Goal: Task Accomplishment & Management: Manage account settings

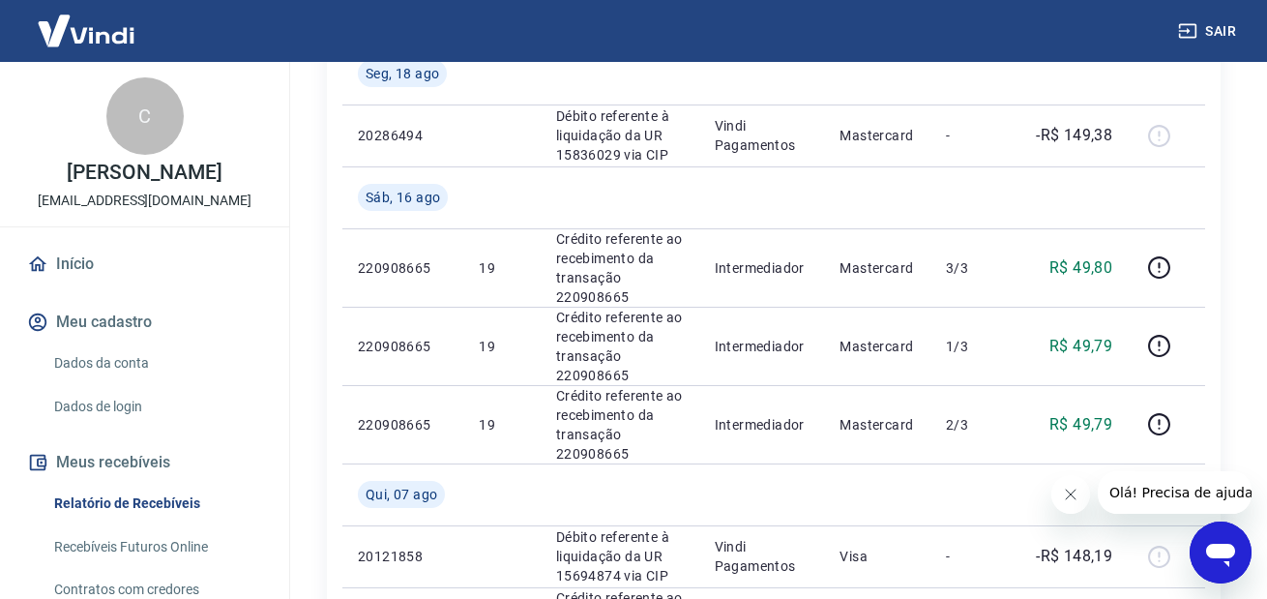
scroll to position [387, 0]
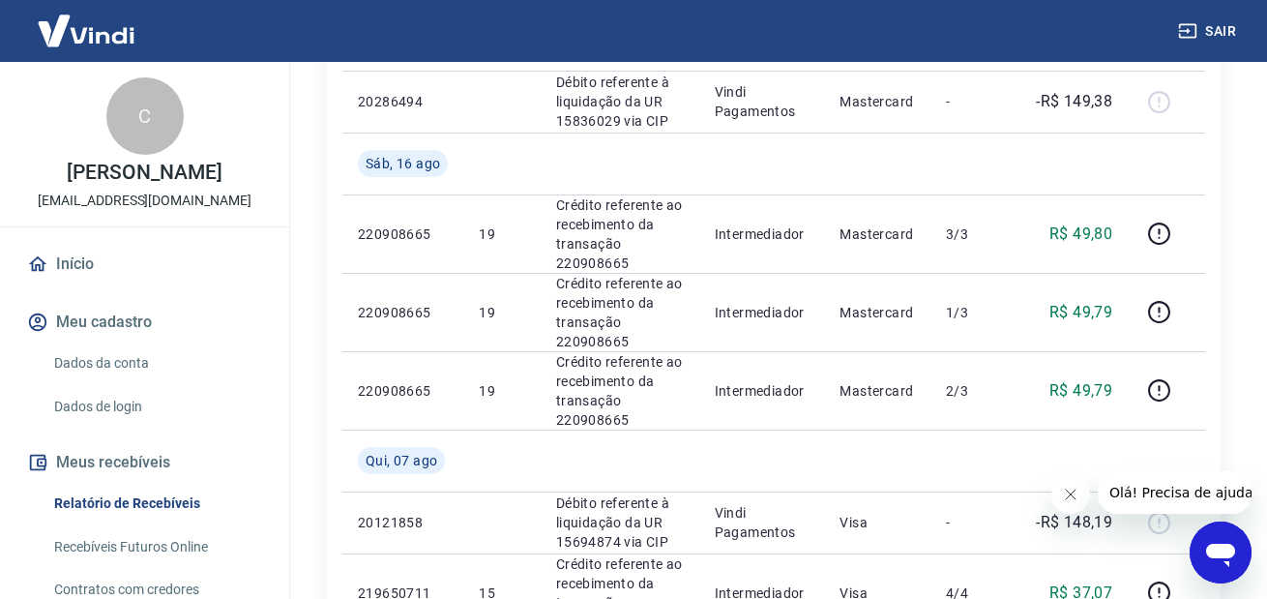
click at [93, 31] on img at bounding box center [86, 30] width 126 height 59
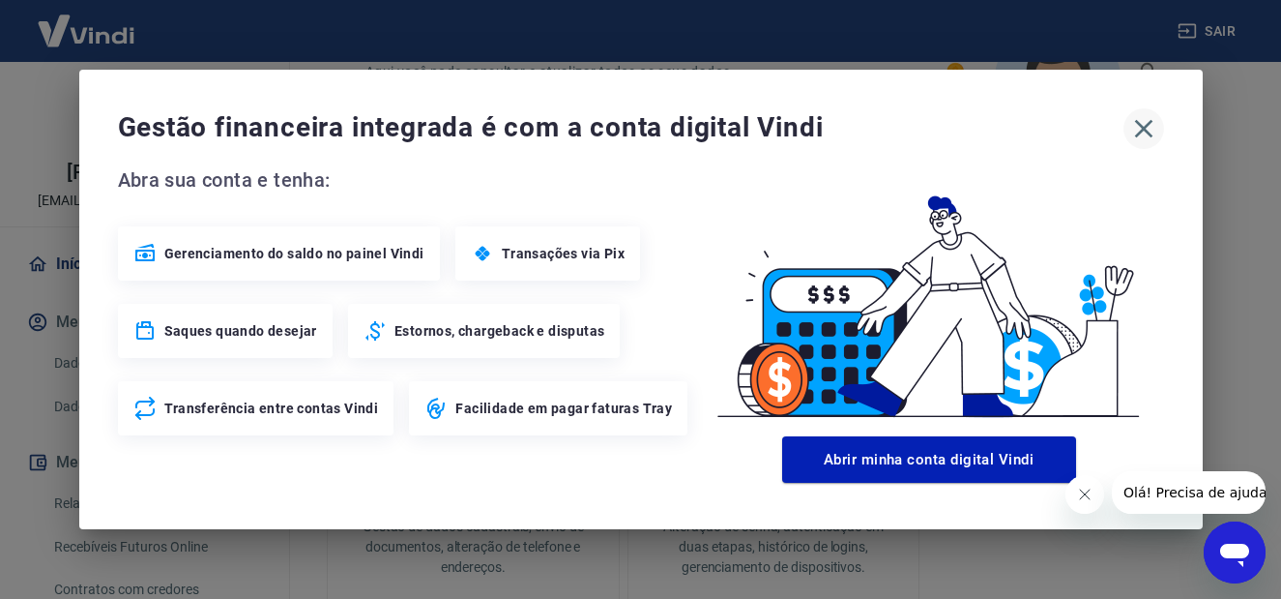
click at [1147, 122] on icon "button" at bounding box center [1143, 128] width 31 height 31
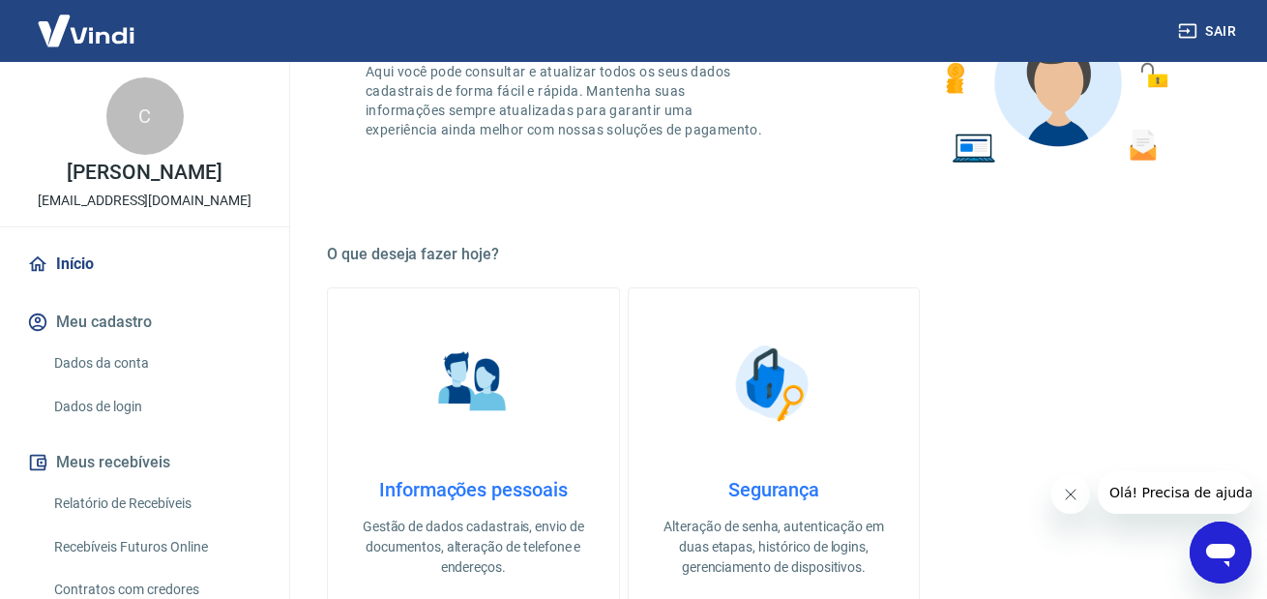
click at [72, 40] on img at bounding box center [86, 30] width 126 height 59
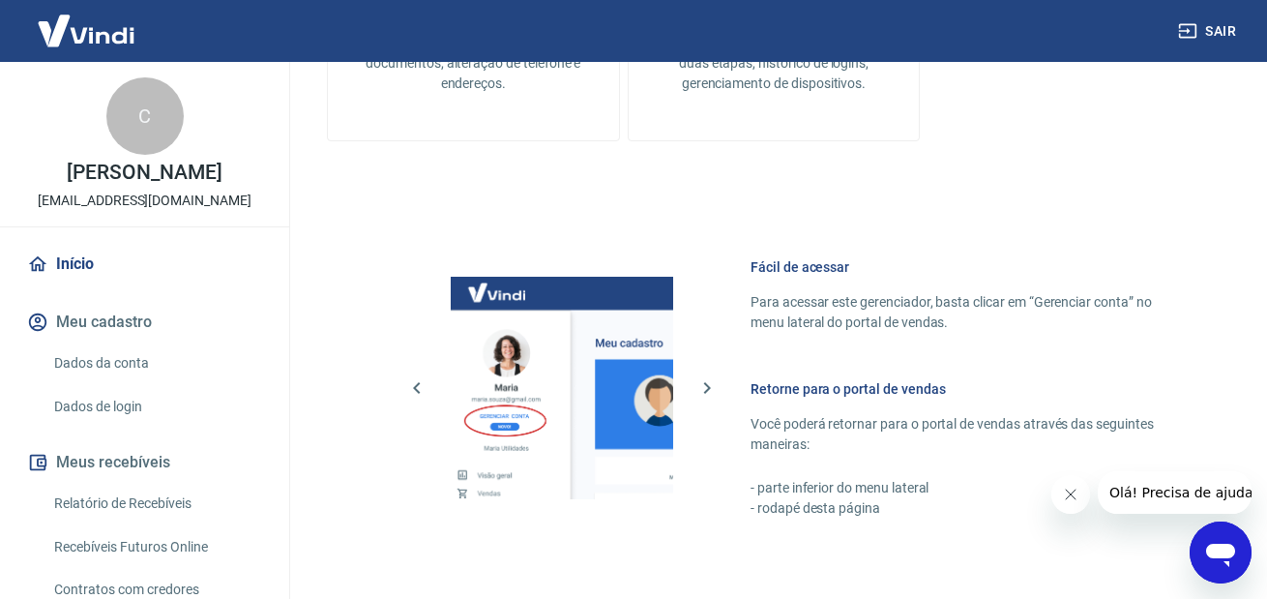
click at [75, 358] on link "Dados da conta" at bounding box center [155, 363] width 219 height 40
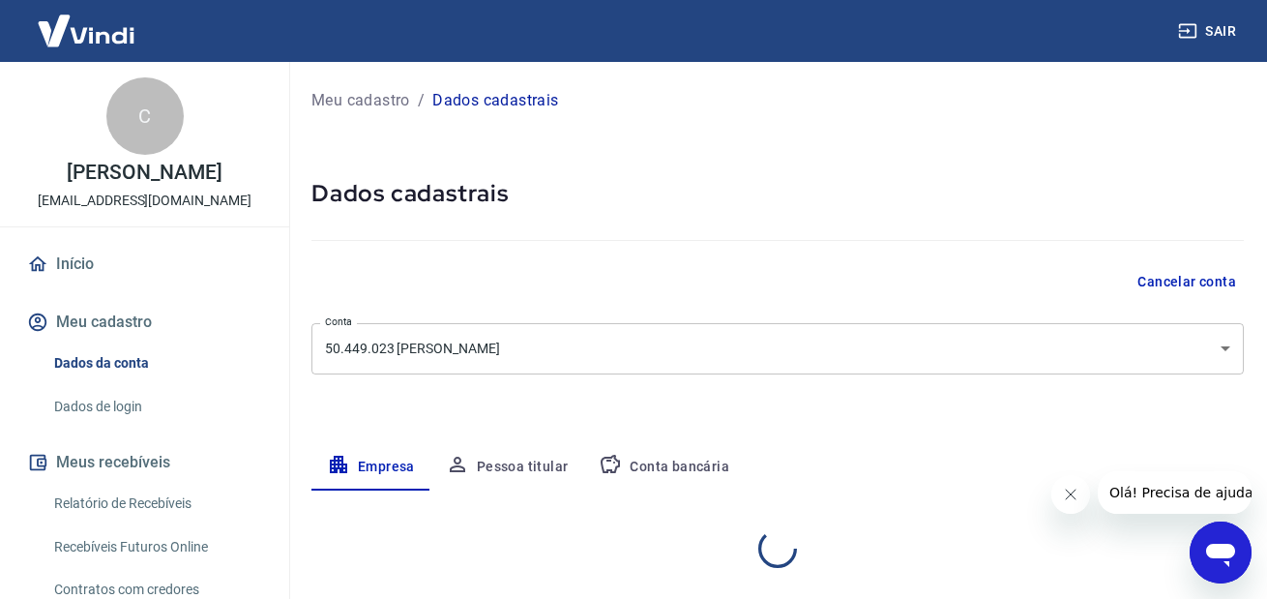
select select "MG"
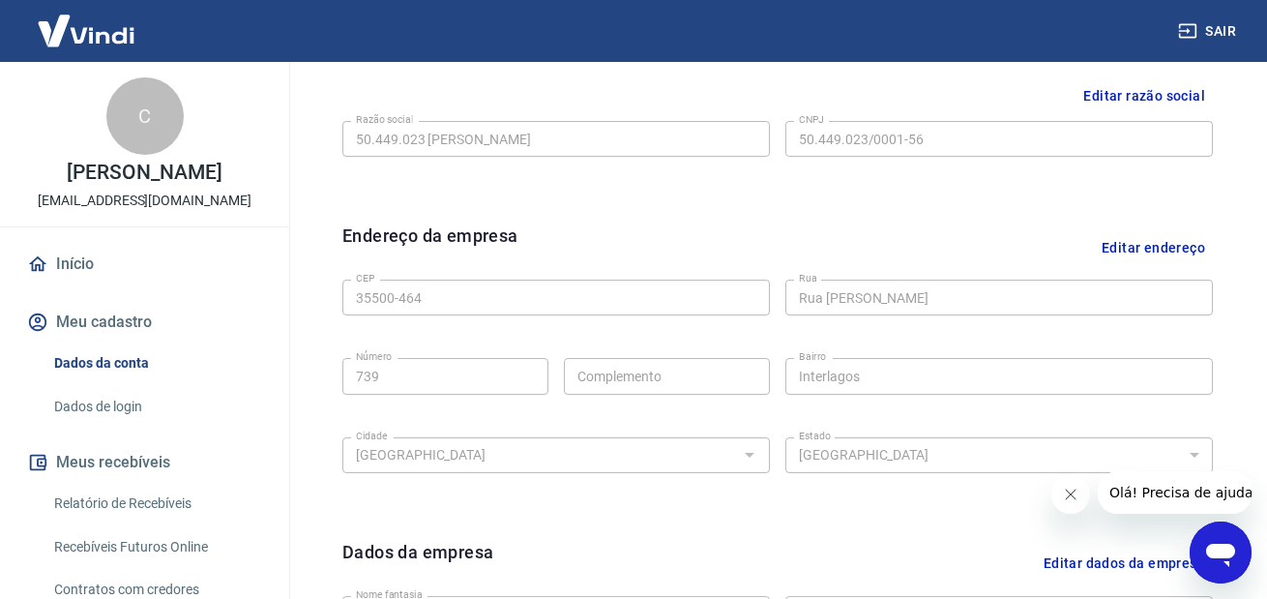
scroll to position [409, 0]
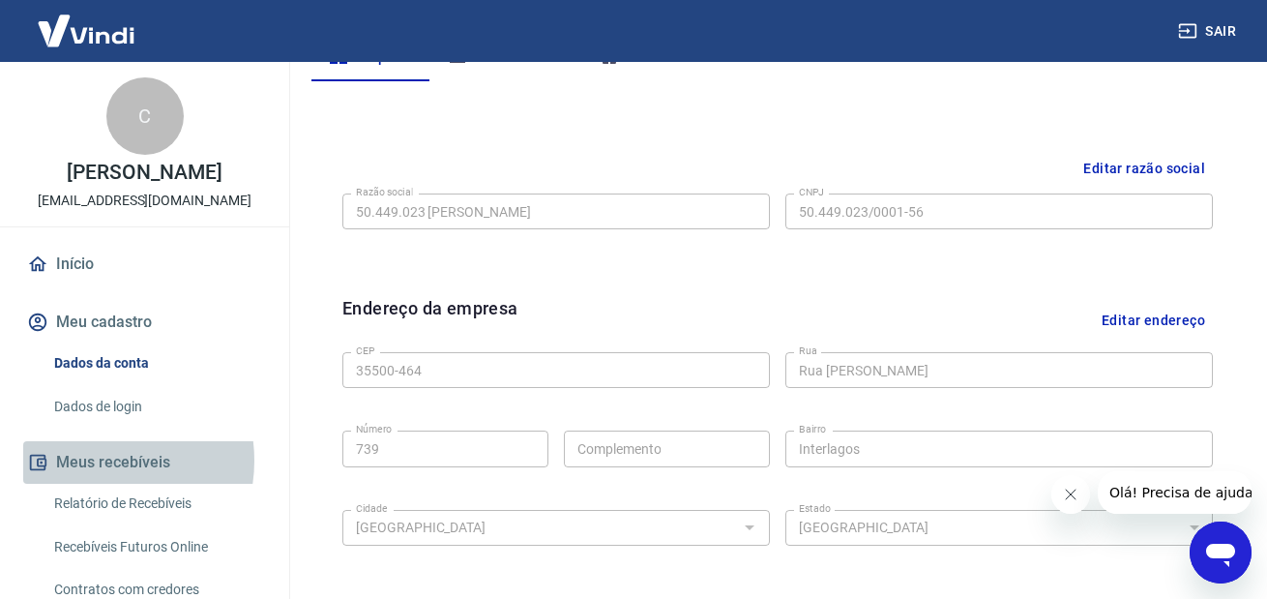
click at [94, 460] on button "Meus recebíveis" at bounding box center [144, 462] width 243 height 43
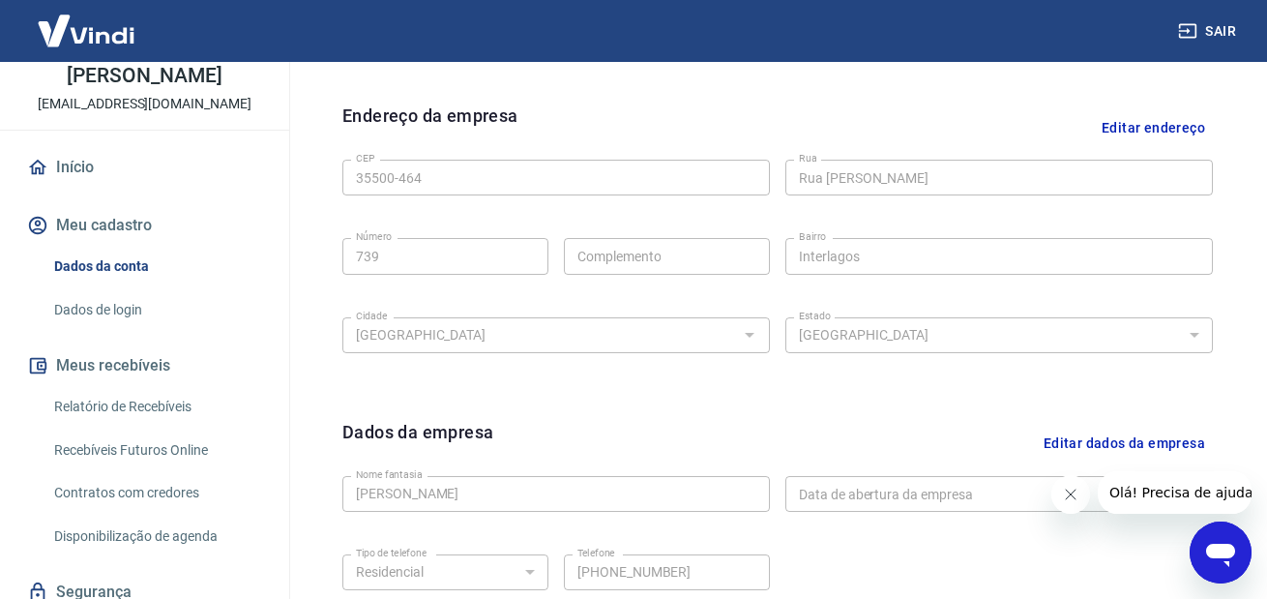
scroll to position [602, 0]
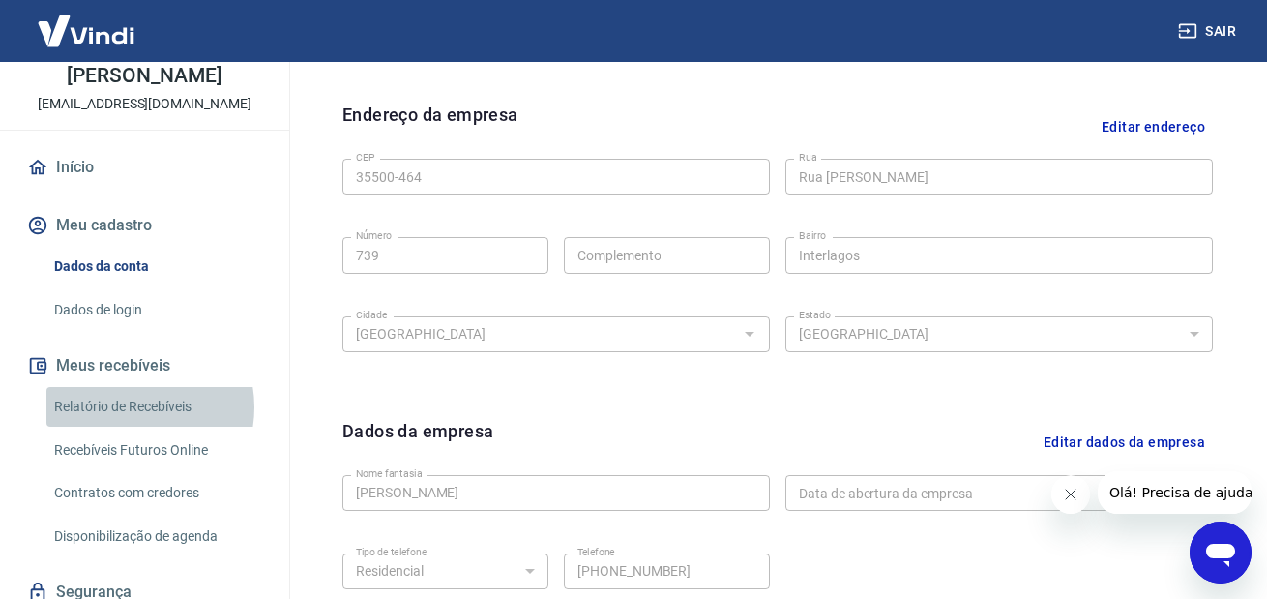
click at [128, 407] on link "Relatório de Recebíveis" at bounding box center [155, 407] width 219 height 40
